Goal: Information Seeking & Learning: Learn about a topic

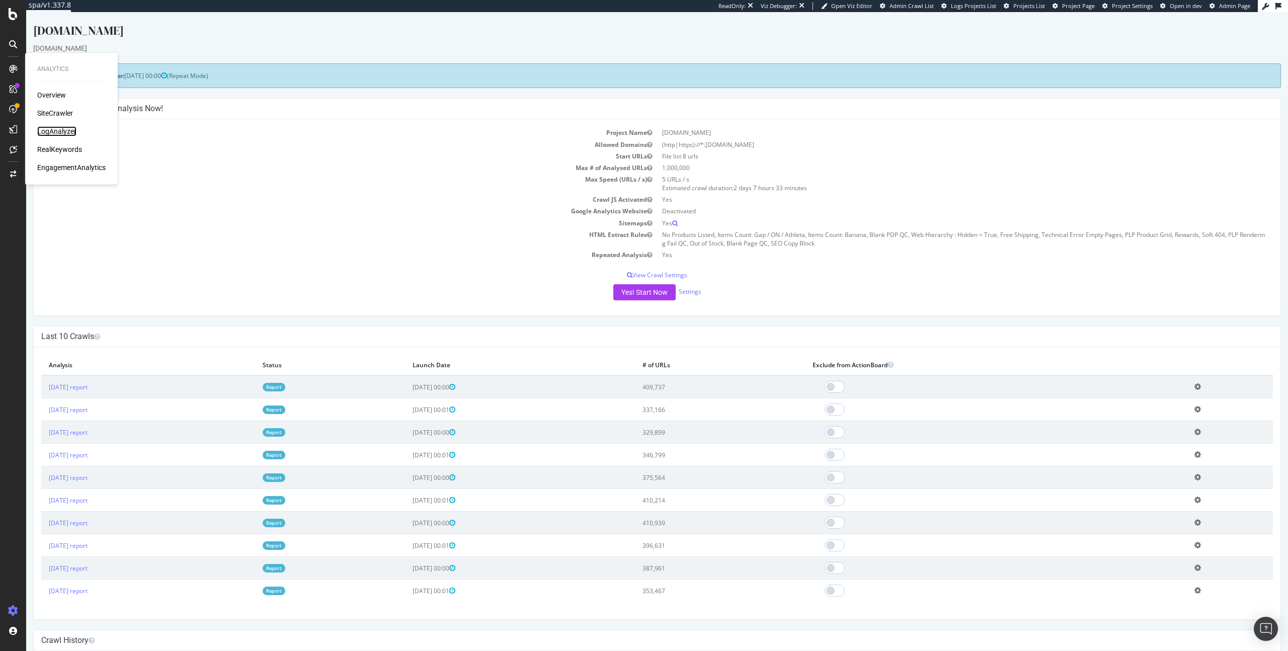
click at [56, 129] on div "LogAnalyzer" at bounding box center [56, 131] width 39 height 10
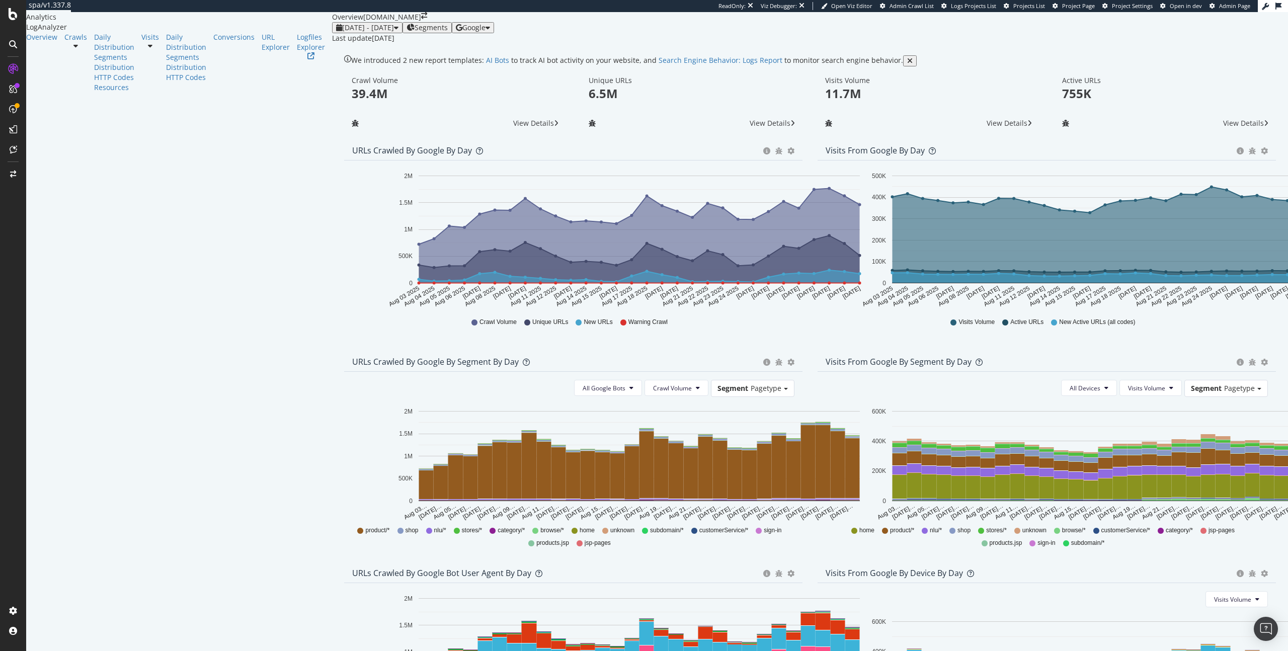
click at [486, 32] on span "Google" at bounding box center [473, 28] width 23 height 10
click at [1195, 57] on span "OpenAI" at bounding box center [1207, 58] width 37 height 9
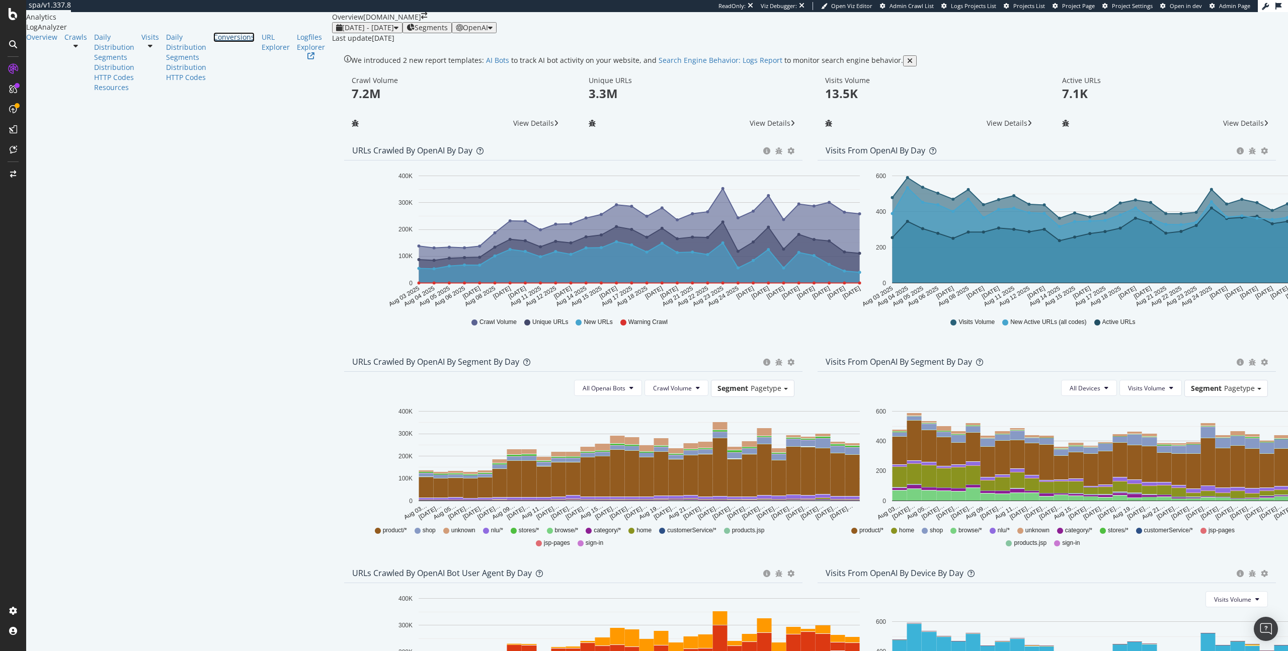
click at [213, 42] on div "Conversions" at bounding box center [233, 37] width 41 height 10
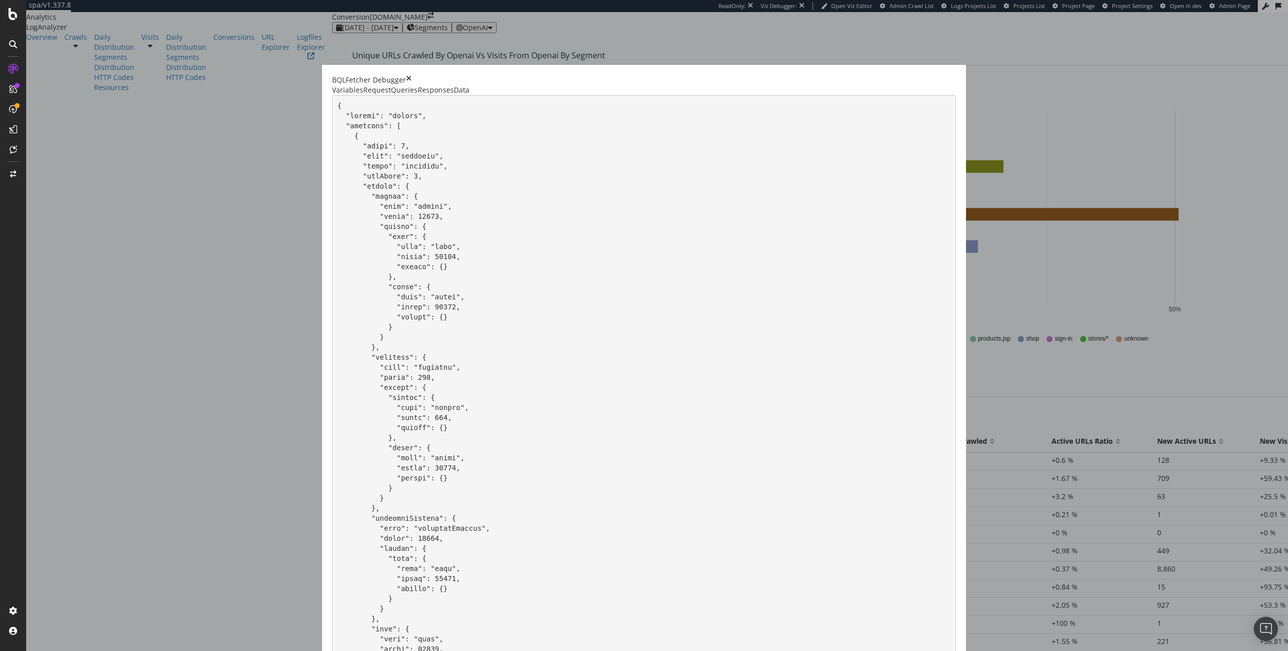
click at [412, 75] on icon "times" at bounding box center [409, 80] width 6 height 10
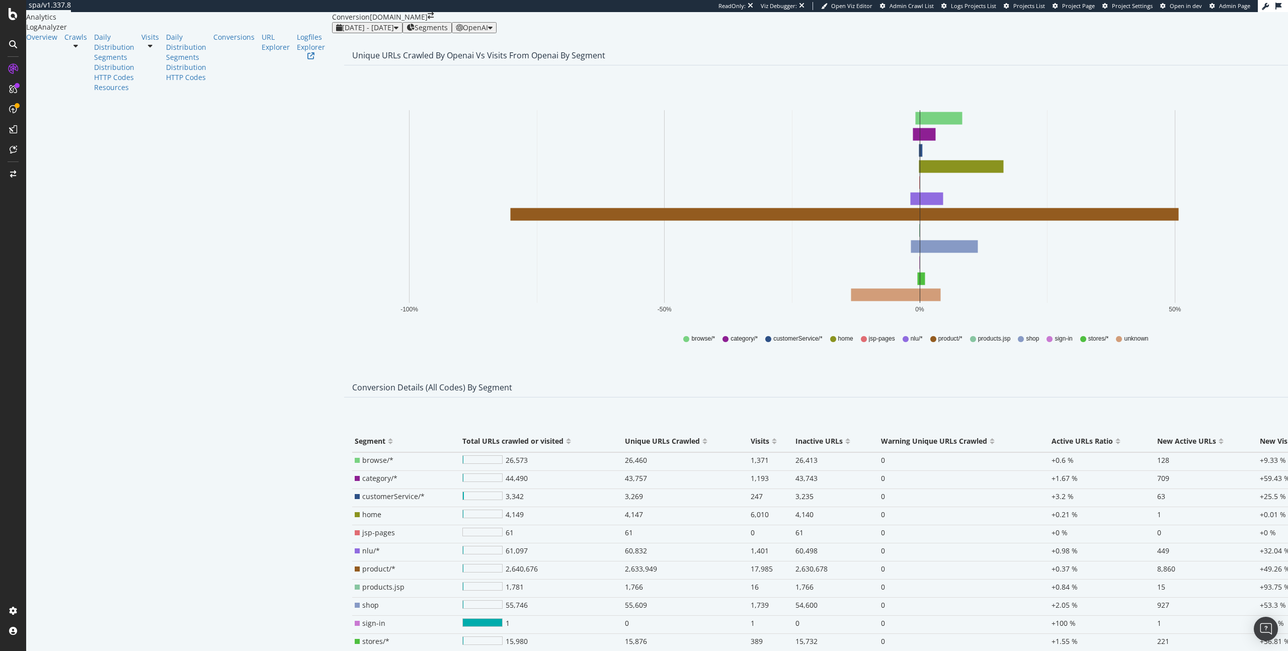
click at [1008, 33] on div "[DATE] - [DATE] Segments OpenAI" at bounding box center [919, 27] width 1175 height 11
click at [64, 42] on div "Crawls" at bounding box center [75, 37] width 23 height 10
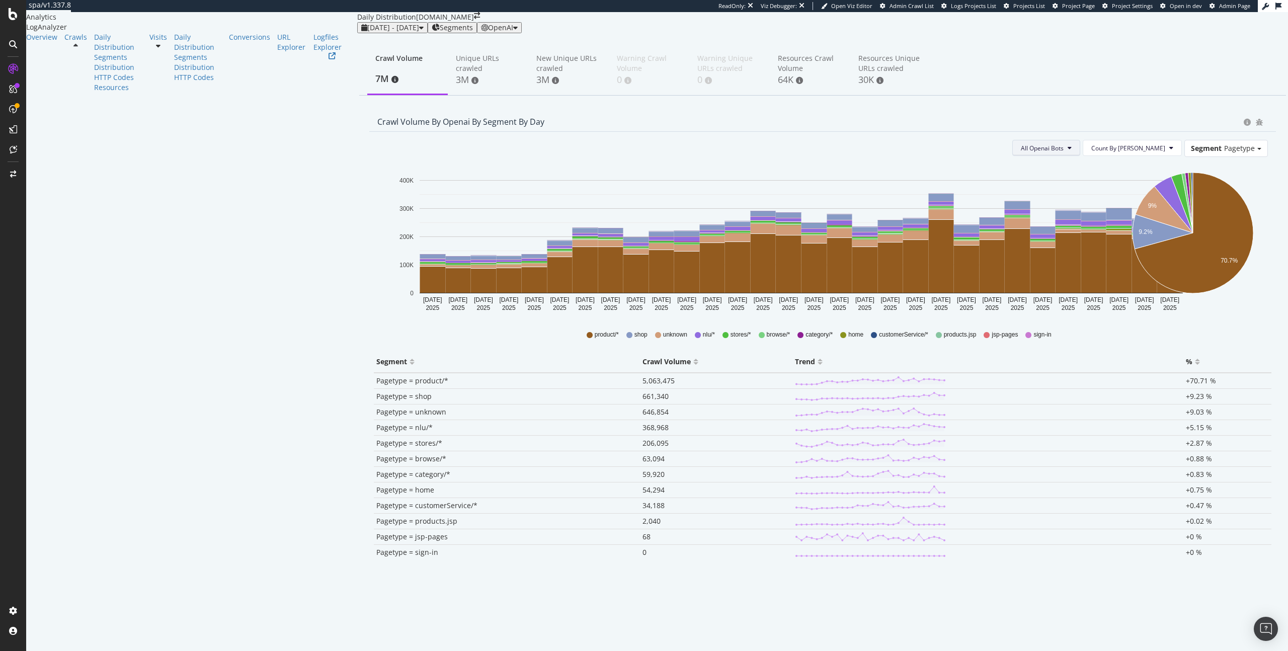
click at [1064, 152] on span "All Openai Bots" at bounding box center [1042, 148] width 43 height 9
click at [1075, 96] on div "Crawl Volume 7M Unique URLs crawled 3M New Unique URLs crawled 3M Warning Crawl…" at bounding box center [822, 70] width 927 height 50
